Goal: Task Accomplishment & Management: Manage account settings

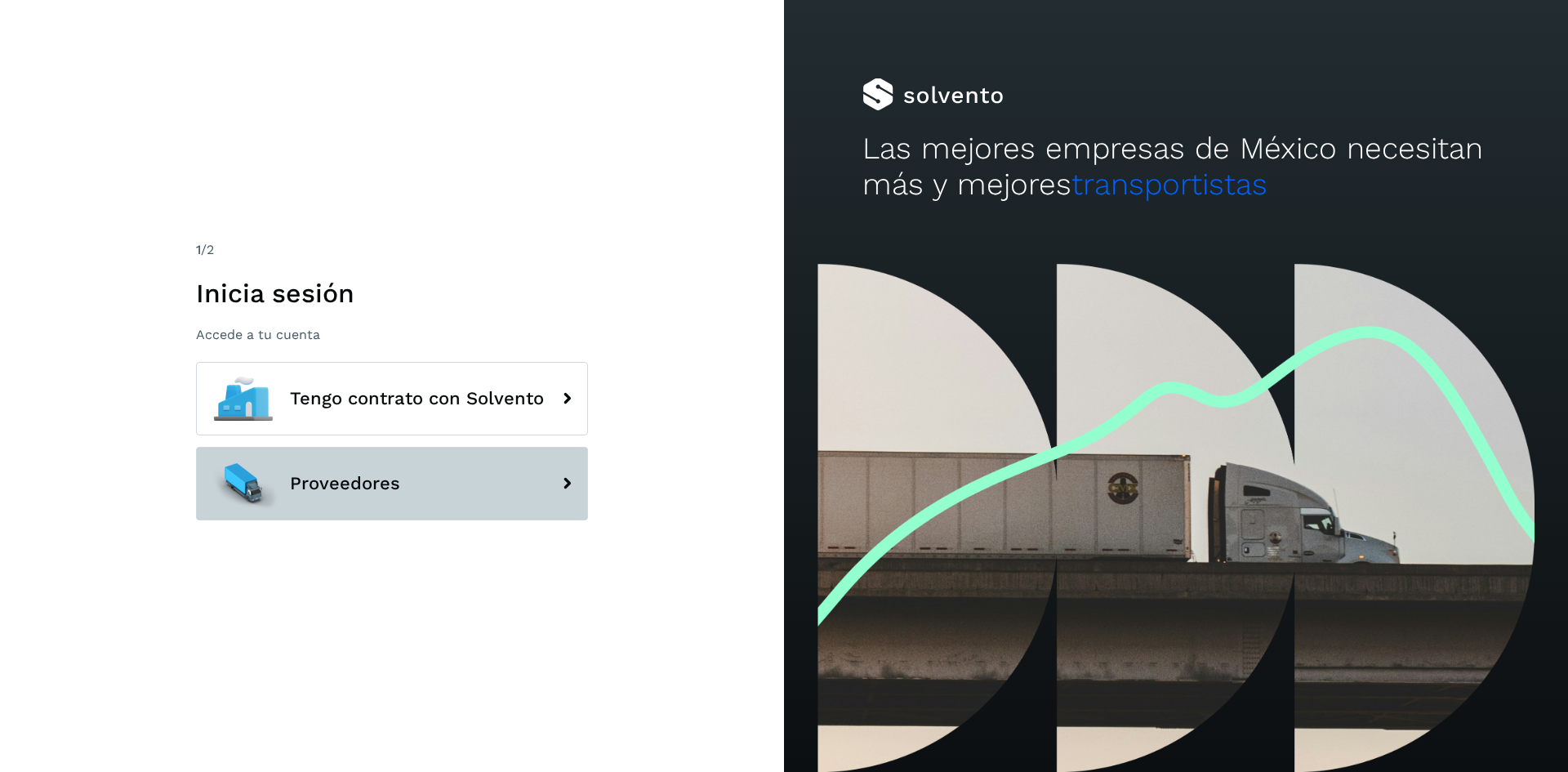
click at [422, 478] on button "Proveedores" at bounding box center [392, 484] width 392 height 74
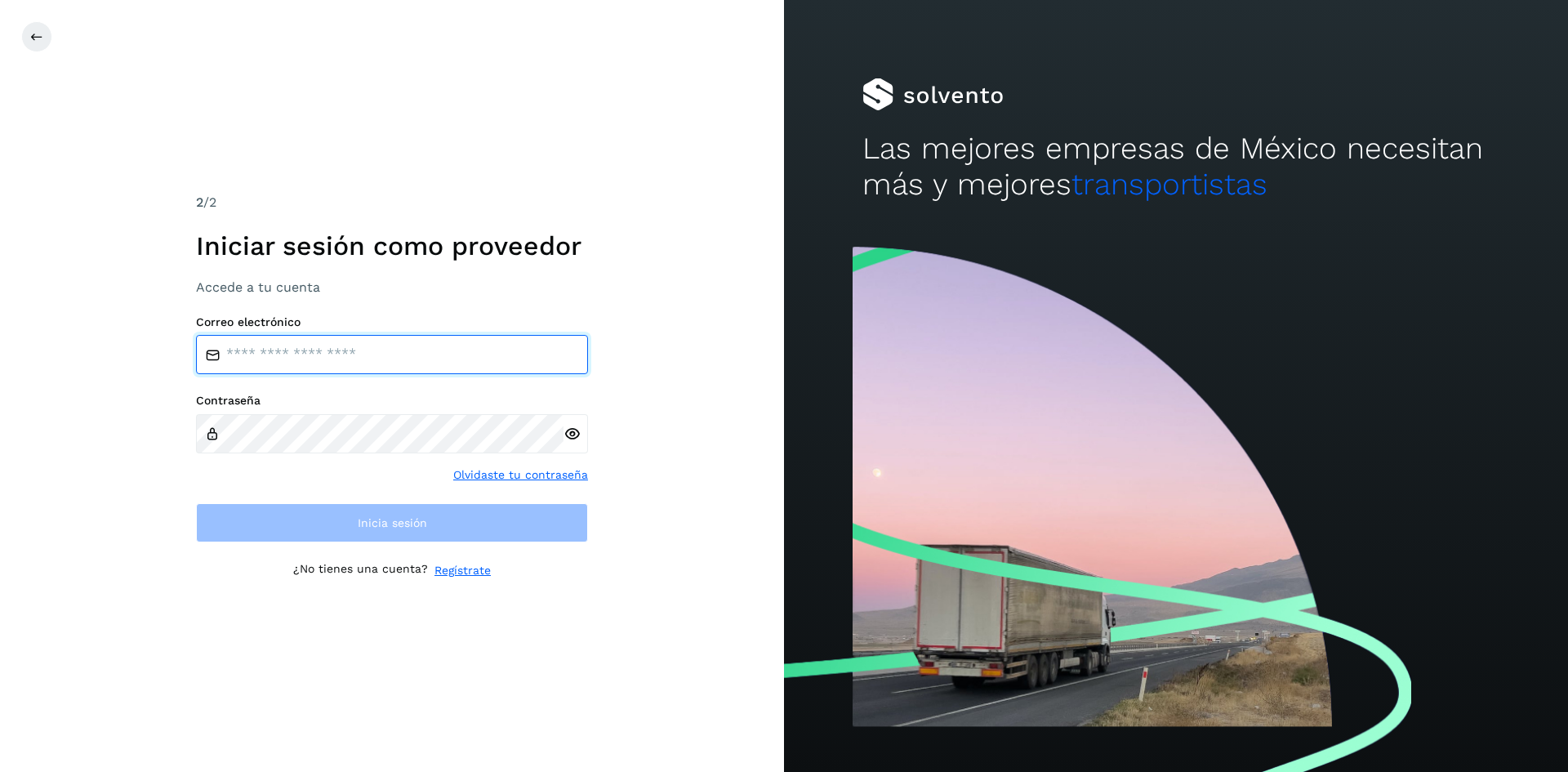
type input "**********"
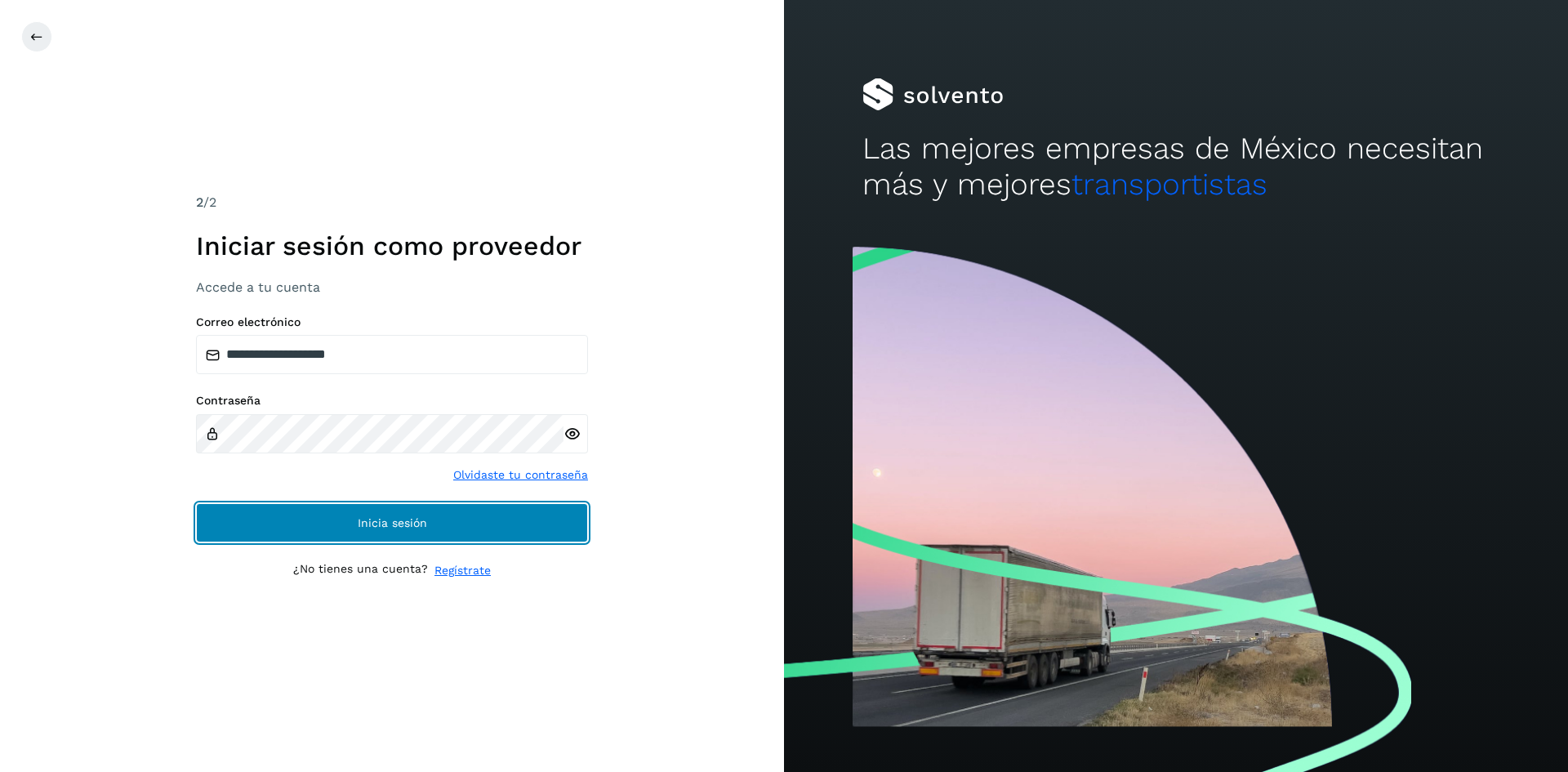
click at [426, 522] on span "Inicia sesión" at bounding box center [392, 523] width 69 height 12
click at [390, 520] on span "Inicia sesión" at bounding box center [392, 523] width 69 height 12
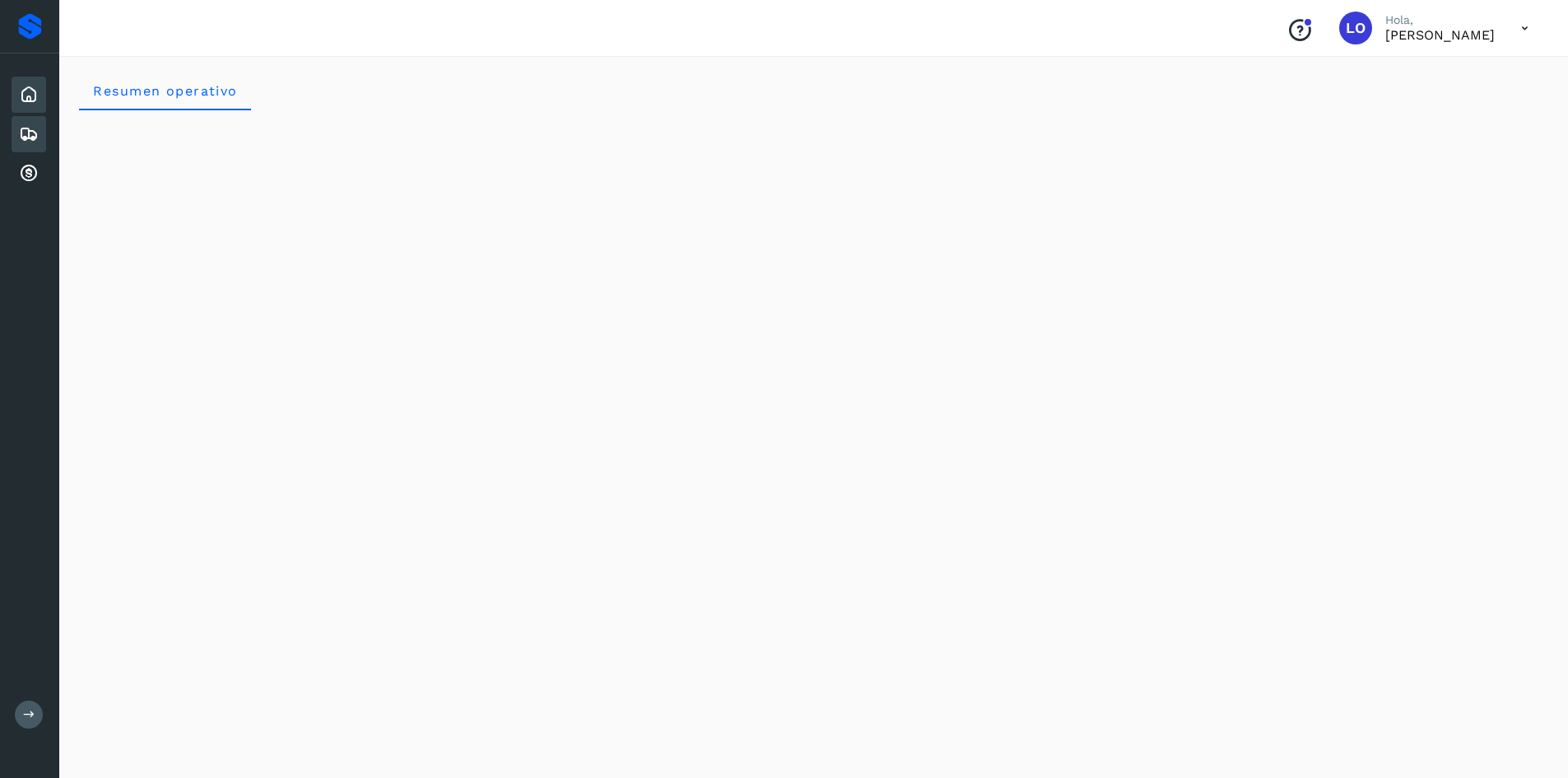
click at [34, 94] on icon at bounding box center [29, 95] width 20 height 20
click at [27, 133] on icon at bounding box center [29, 134] width 20 height 20
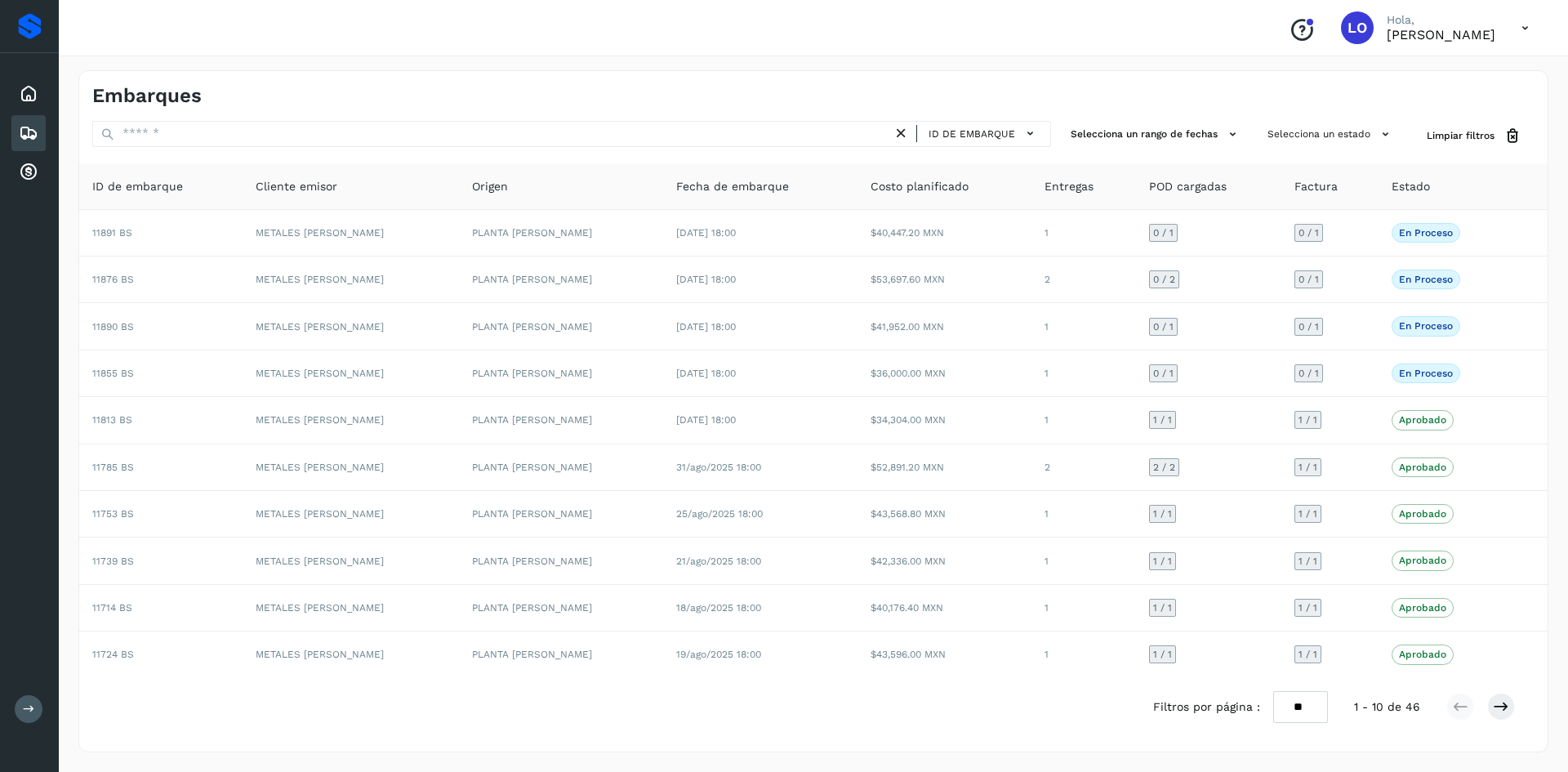
click at [1521, 29] on icon at bounding box center [1525, 28] width 33 height 33
click at [1402, 76] on div "Cerrar sesión" at bounding box center [1444, 73] width 194 height 31
